Goal: Information Seeking & Learning: Check status

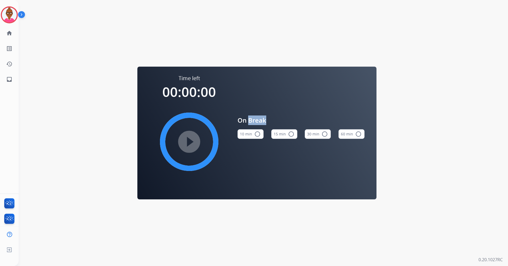
click at [291, 134] on mat-icon "radio_button_unchecked" at bounding box center [291, 134] width 6 height 6
click at [186, 141] on mat-icon "play_circle_filled" at bounding box center [189, 142] width 6 height 6
click at [213, 140] on div "pause_circle_filled" at bounding box center [189, 142] width 80 height 80
click at [253, 135] on button "10 min radio_button_unchecked" at bounding box center [250, 134] width 26 height 10
click at [192, 140] on mat-icon "play_circle_filled" at bounding box center [189, 142] width 6 height 6
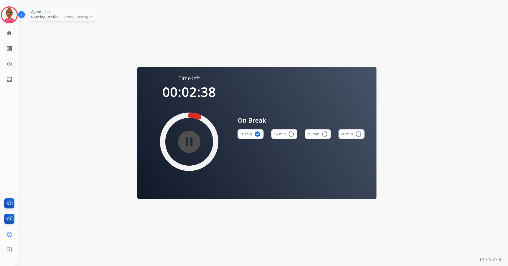
click at [6, 20] on img at bounding box center [9, 14] width 15 height 15
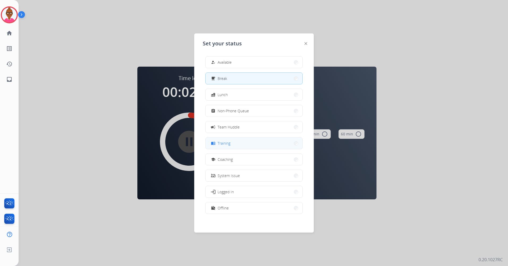
click at [267, 144] on button "menu_book Training" at bounding box center [254, 143] width 97 height 11
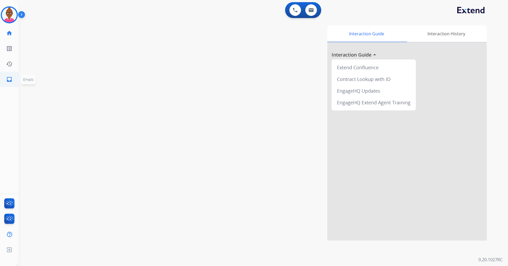
drag, startPoint x: 18, startPoint y: 79, endPoint x: 12, endPoint y: 79, distance: 5.6
click at [17, 79] on ul "inbox Emails Emails" at bounding box center [9, 79] width 19 height 15
click at [12, 79] on mat-icon "inbox" at bounding box center [9, 79] width 6 height 6
select select "**********"
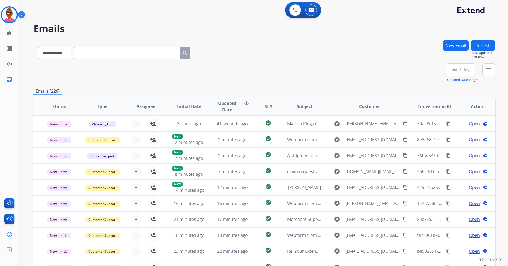
click at [461, 71] on span "Last 7 days" at bounding box center [460, 70] width 22 height 2
click at [449, 136] on div "Last 90 days" at bounding box center [458, 134] width 29 height 8
click at [449, 136] on div "**********" at bounding box center [257, 152] width 476 height 266
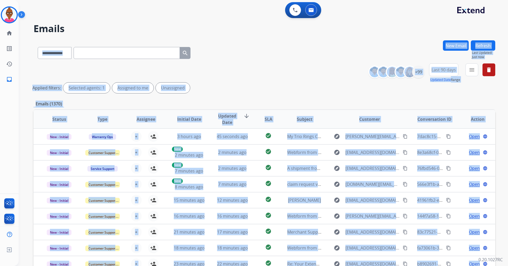
click at [392, 91] on div "Applied filters: Selected agents: 1 Assigned to me Unassigned" at bounding box center [263, 88] width 462 height 11
drag, startPoint x: 414, startPoint y: 88, endPoint x: 414, endPoint y: 83, distance: 5.0
click at [414, 87] on div "Applied filters: Selected agents: 1 Assigned to me Unassigned" at bounding box center [263, 88] width 462 height 11
click at [416, 76] on div "+147" at bounding box center [418, 72] width 13 height 13
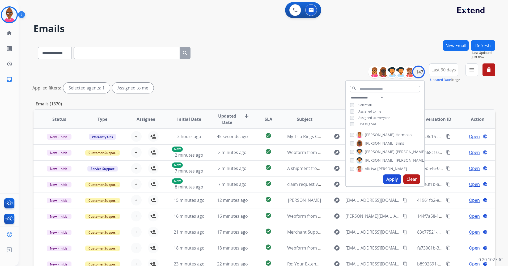
click at [392, 181] on button "Apply" at bounding box center [392, 179] width 18 height 10
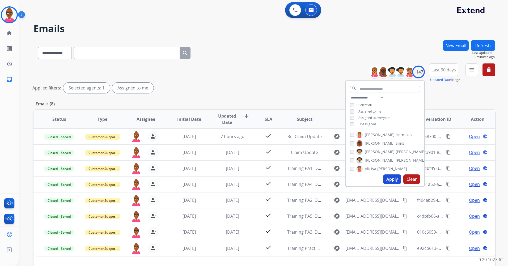
click at [316, 67] on div "**********" at bounding box center [264, 79] width 462 height 32
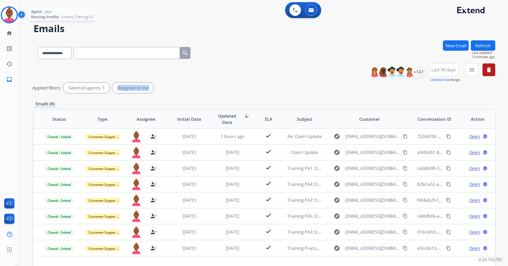
click at [10, 19] on img at bounding box center [9, 14] width 15 height 15
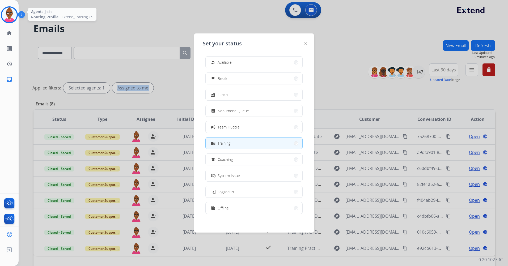
click at [10, 19] on img at bounding box center [9, 14] width 15 height 15
drag, startPoint x: 10, startPoint y: 19, endPoint x: 98, endPoint y: 24, distance: 88.6
click at [98, 24] on div at bounding box center [254, 133] width 508 height 266
click at [98, 24] on h2 "Emails" at bounding box center [264, 28] width 462 height 11
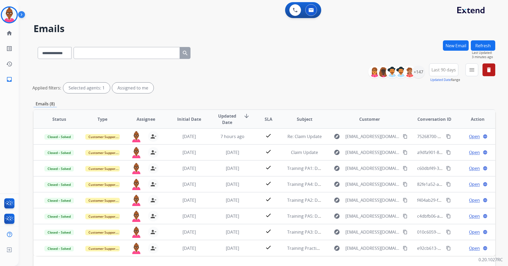
click at [444, 71] on span "Last 90 days" at bounding box center [443, 70] width 24 height 2
click at [418, 74] on div "+147" at bounding box center [418, 72] width 13 height 13
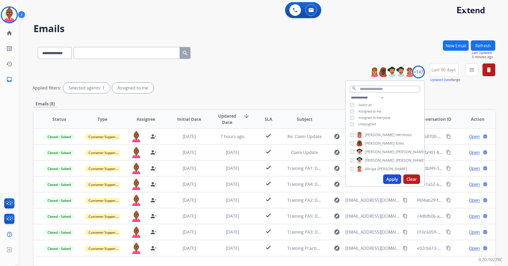
click at [306, 66] on div "**********" at bounding box center [264, 79] width 462 height 32
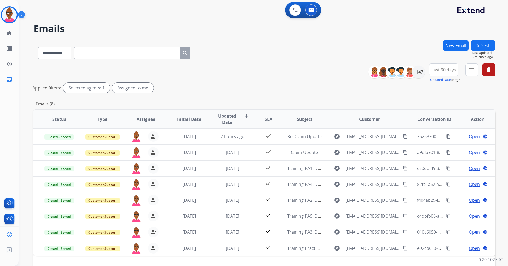
click at [480, 45] on button "Refresh" at bounding box center [483, 45] width 24 height 10
